Goal: Task Accomplishment & Management: Complete application form

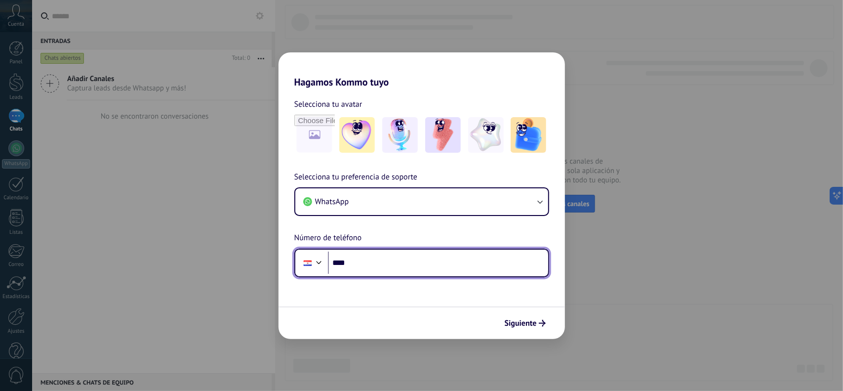
click at [514, 262] on input "****" at bounding box center [438, 262] width 220 height 23
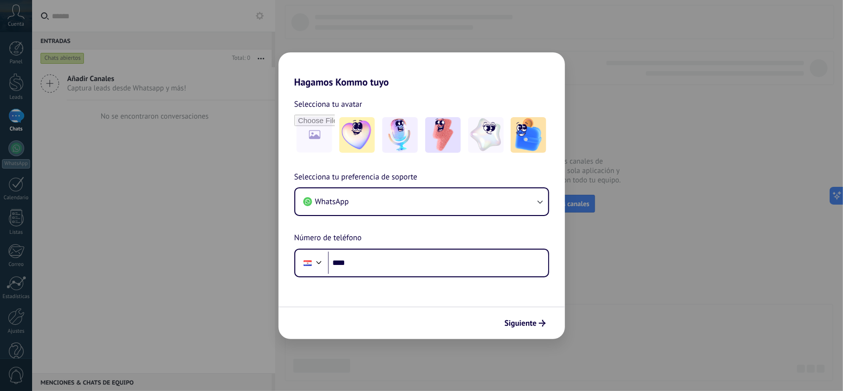
click at [512, 309] on div "Siguiente" at bounding box center [421, 322] width 286 height 33
click at [518, 326] on span "Siguiente" at bounding box center [521, 322] width 32 height 7
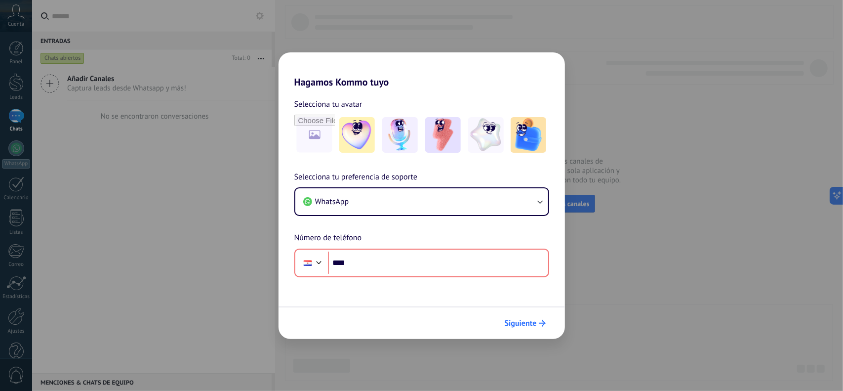
click at [518, 326] on span "Siguiente" at bounding box center [521, 322] width 32 height 7
click at [517, 325] on span "Siguiente" at bounding box center [521, 322] width 32 height 7
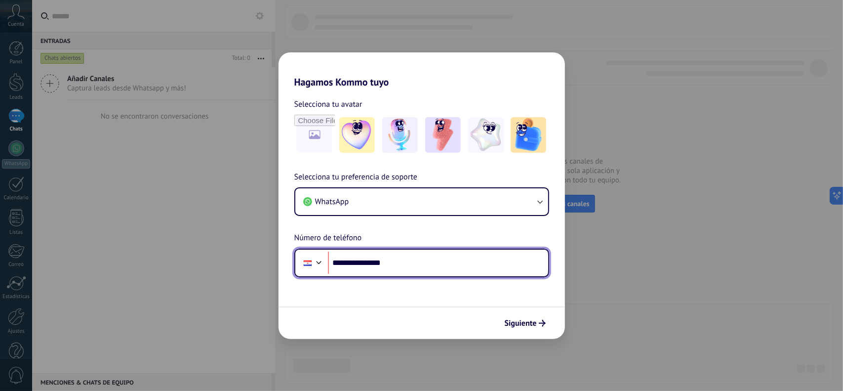
type input "**********"
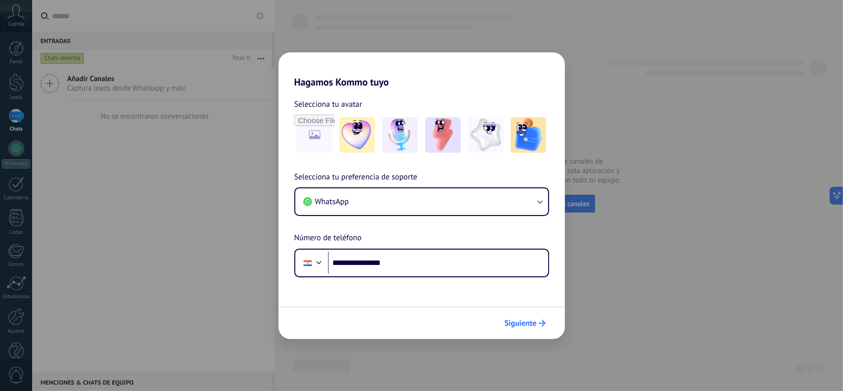
click at [540, 325] on icon "submit" at bounding box center [542, 322] width 7 height 7
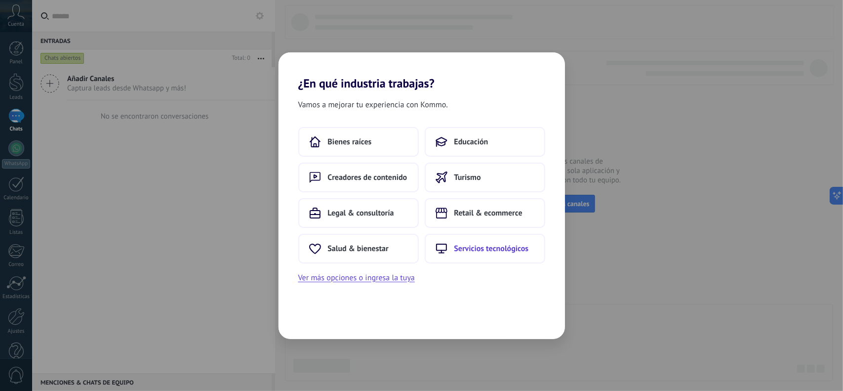
click at [496, 243] on span "Servicios tecnológicos" at bounding box center [491, 248] width 75 height 10
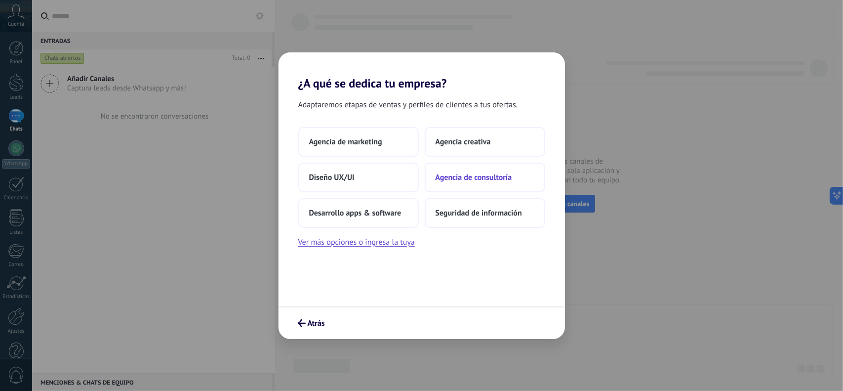
click at [502, 174] on span "Agencia de consultoría" at bounding box center [474, 177] width 77 height 10
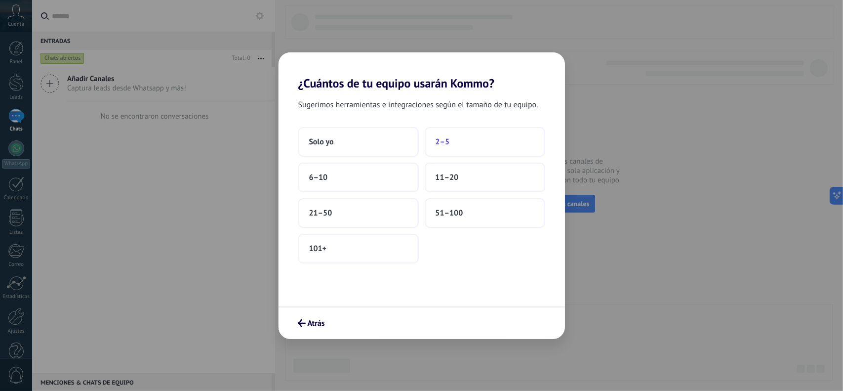
click at [458, 140] on button "2–5" at bounding box center [485, 142] width 120 height 30
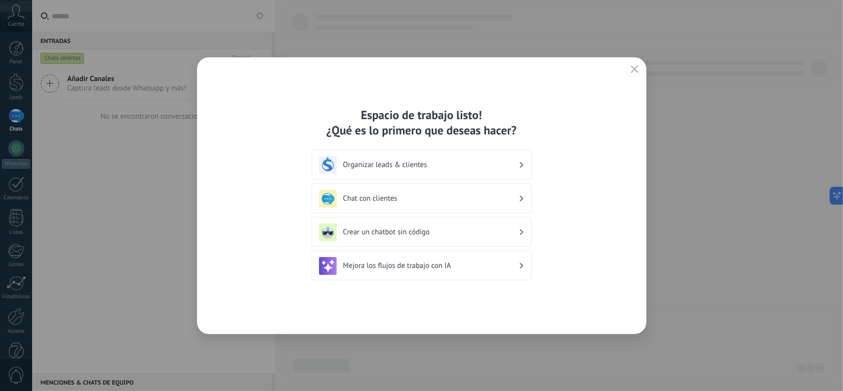
click at [468, 162] on h3 "Organizar leads & clientes" at bounding box center [430, 164] width 175 height 9
click at [519, 166] on div "Organizar leads & clientes" at bounding box center [421, 165] width 205 height 18
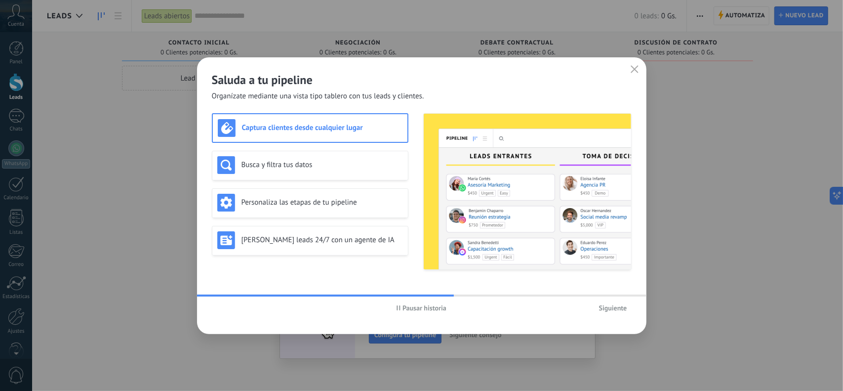
click at [637, 69] on icon "button" at bounding box center [635, 69] width 8 height 8
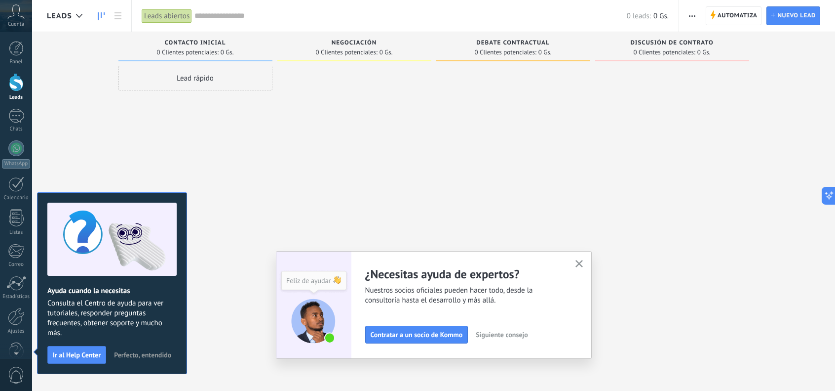
click at [583, 263] on icon "button" at bounding box center [579, 263] width 7 height 7
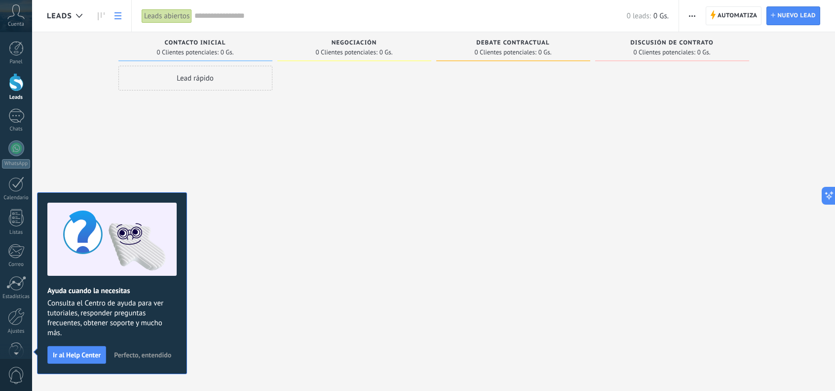
click at [116, 14] on icon at bounding box center [118, 15] width 7 height 7
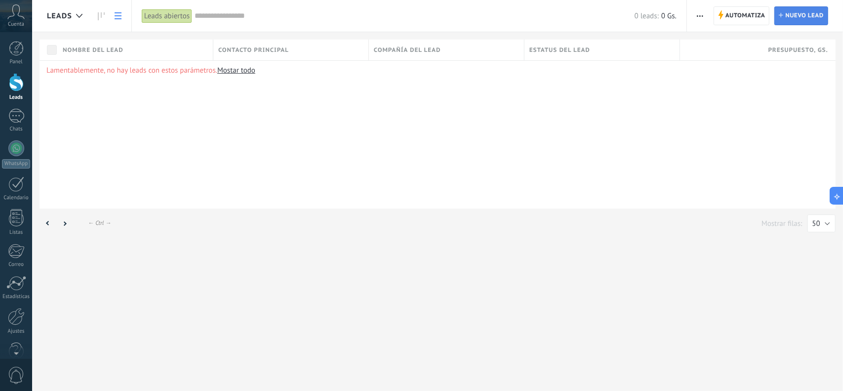
click at [797, 11] on span "Nuevo lead" at bounding box center [804, 16] width 39 height 18
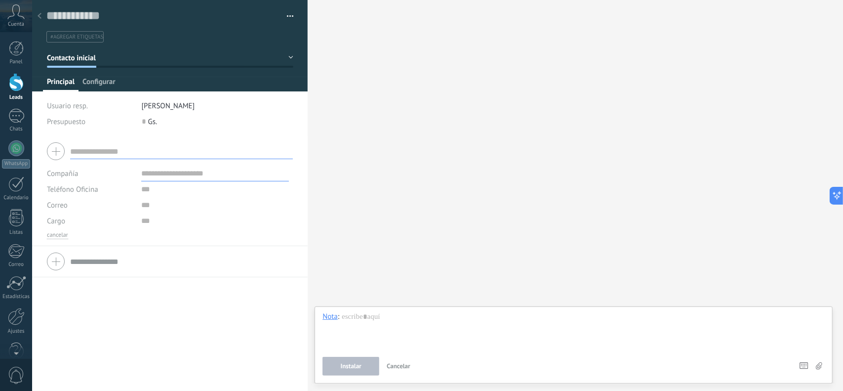
click at [105, 84] on span "Configurar" at bounding box center [98, 84] width 33 height 14
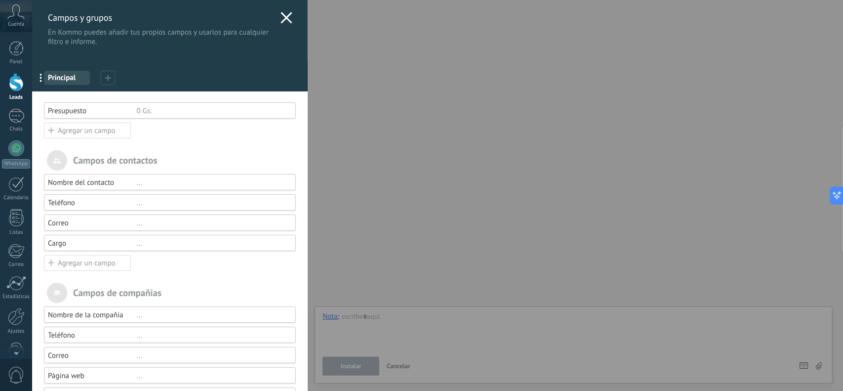
click at [281, 21] on use at bounding box center [286, 17] width 11 height 11
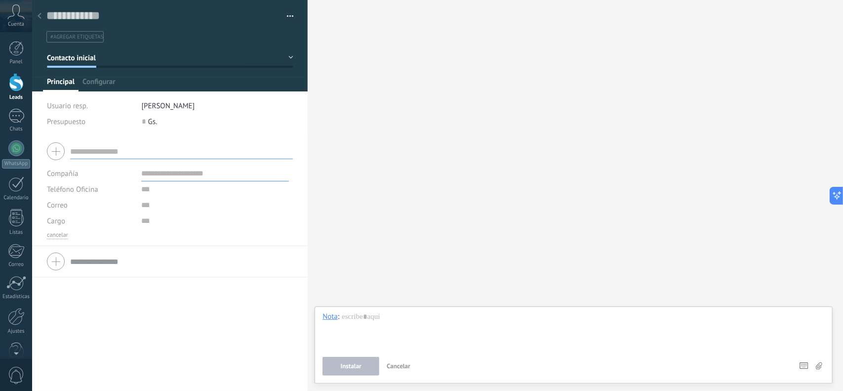
click at [37, 12] on div at bounding box center [40, 16] width 14 height 19
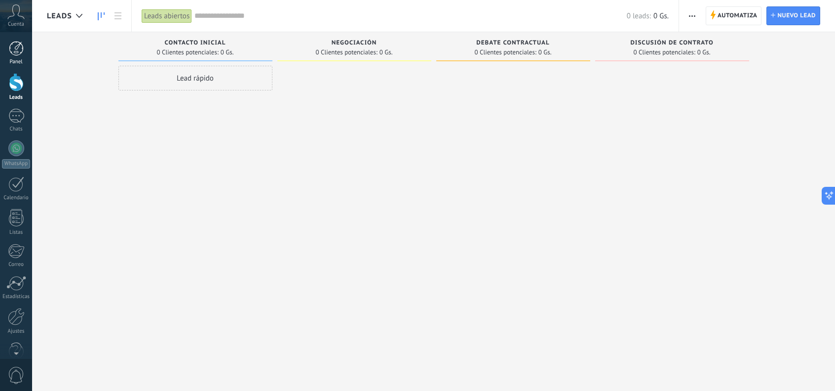
click at [18, 57] on link "Panel" at bounding box center [16, 53] width 32 height 24
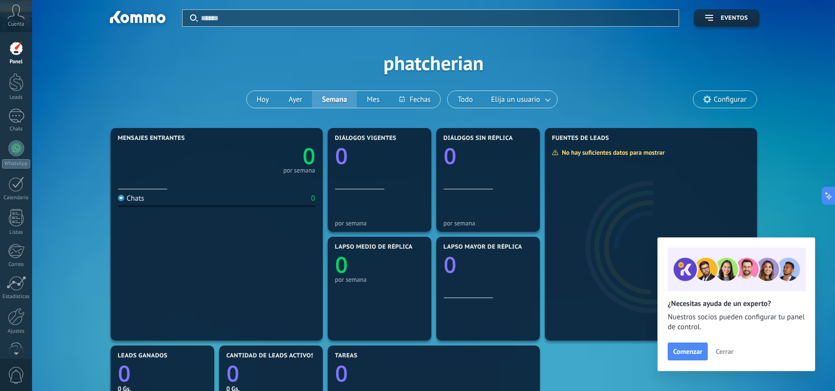
click at [724, 95] on span "Configurar" at bounding box center [730, 99] width 33 height 8
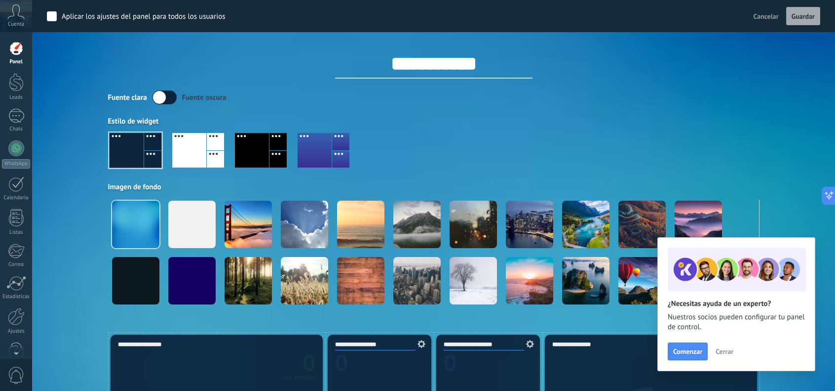
click at [726, 352] on span "Cerrar" at bounding box center [725, 351] width 18 height 7
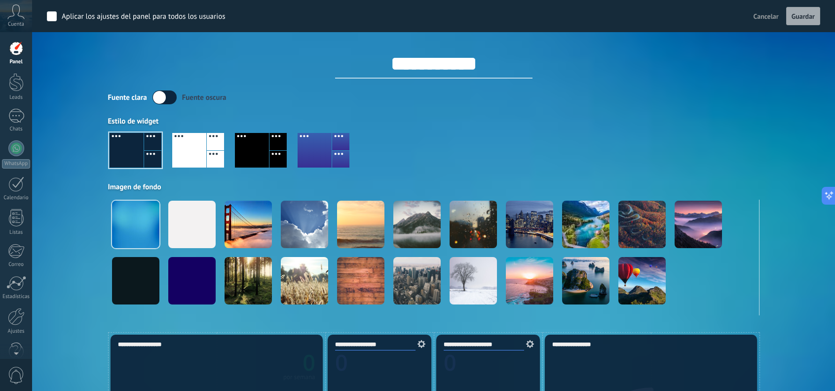
click at [767, 16] on span "Cancelar" at bounding box center [766, 16] width 25 height 9
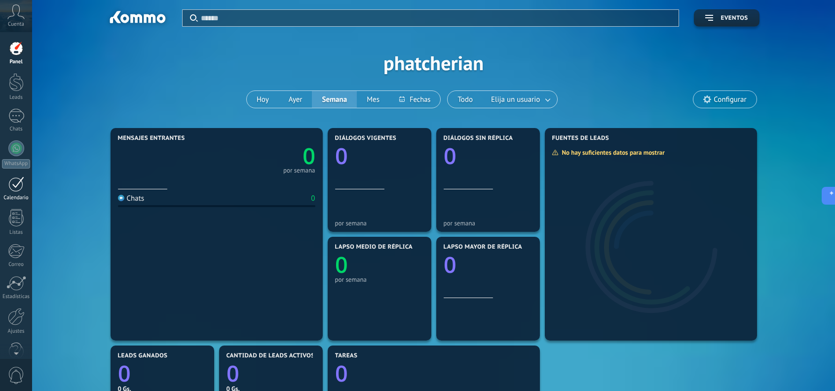
click at [14, 193] on link "Calendario" at bounding box center [16, 188] width 32 height 25
